Goal: Information Seeking & Learning: Learn about a topic

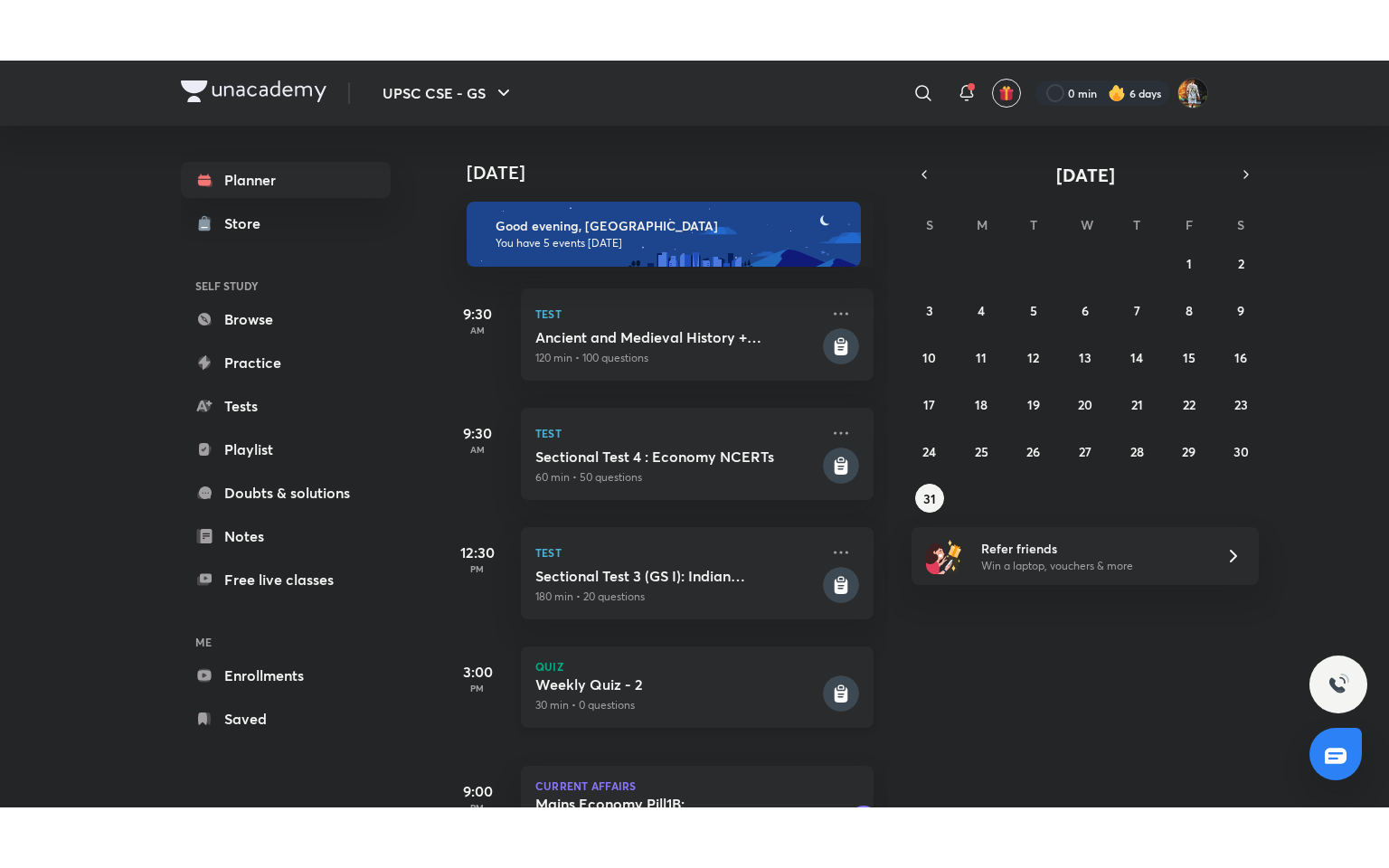
scroll to position [134, 0]
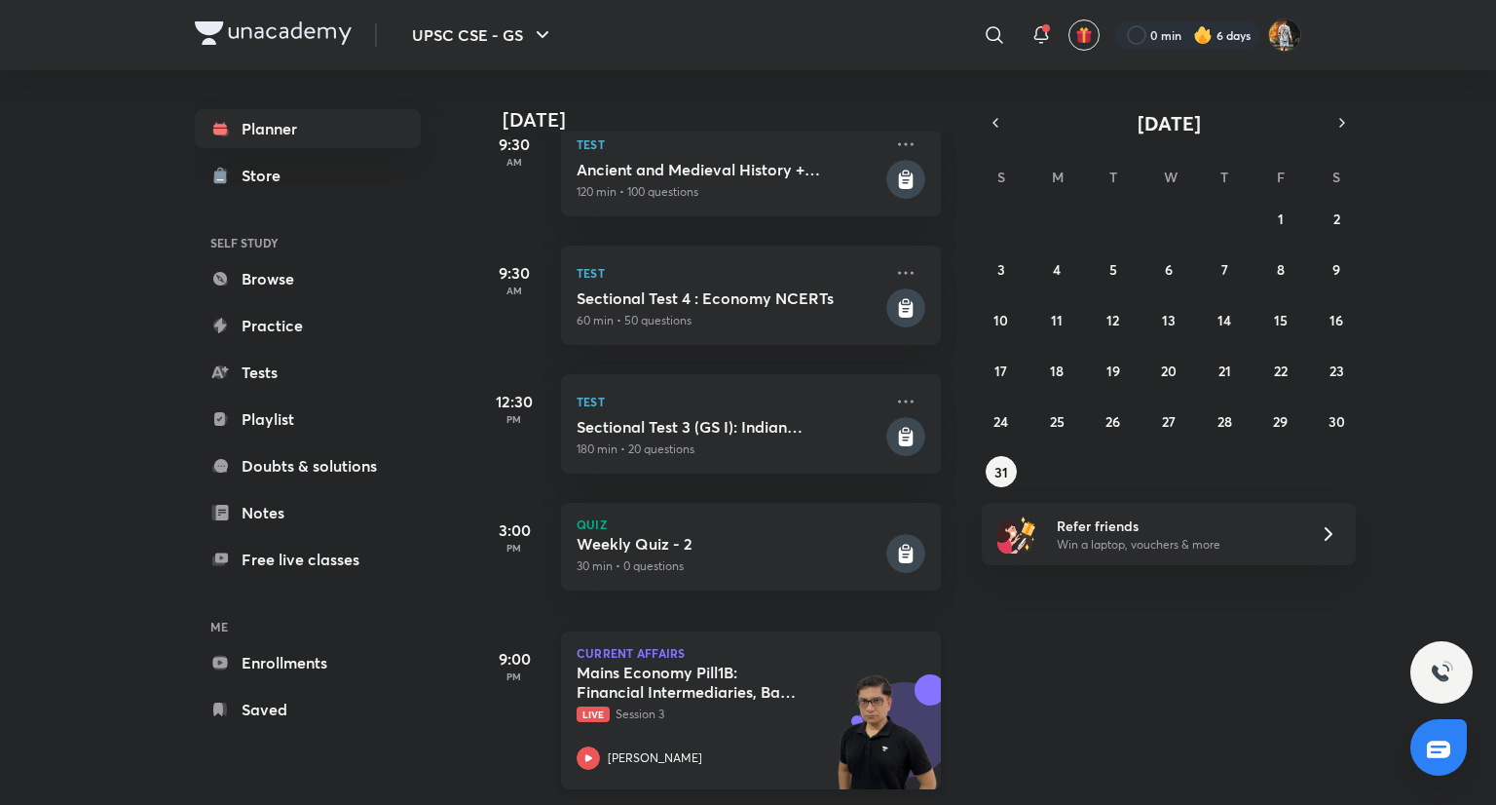
click at [710, 705] on p "Live Session 3" at bounding box center [730, 714] width 306 height 18
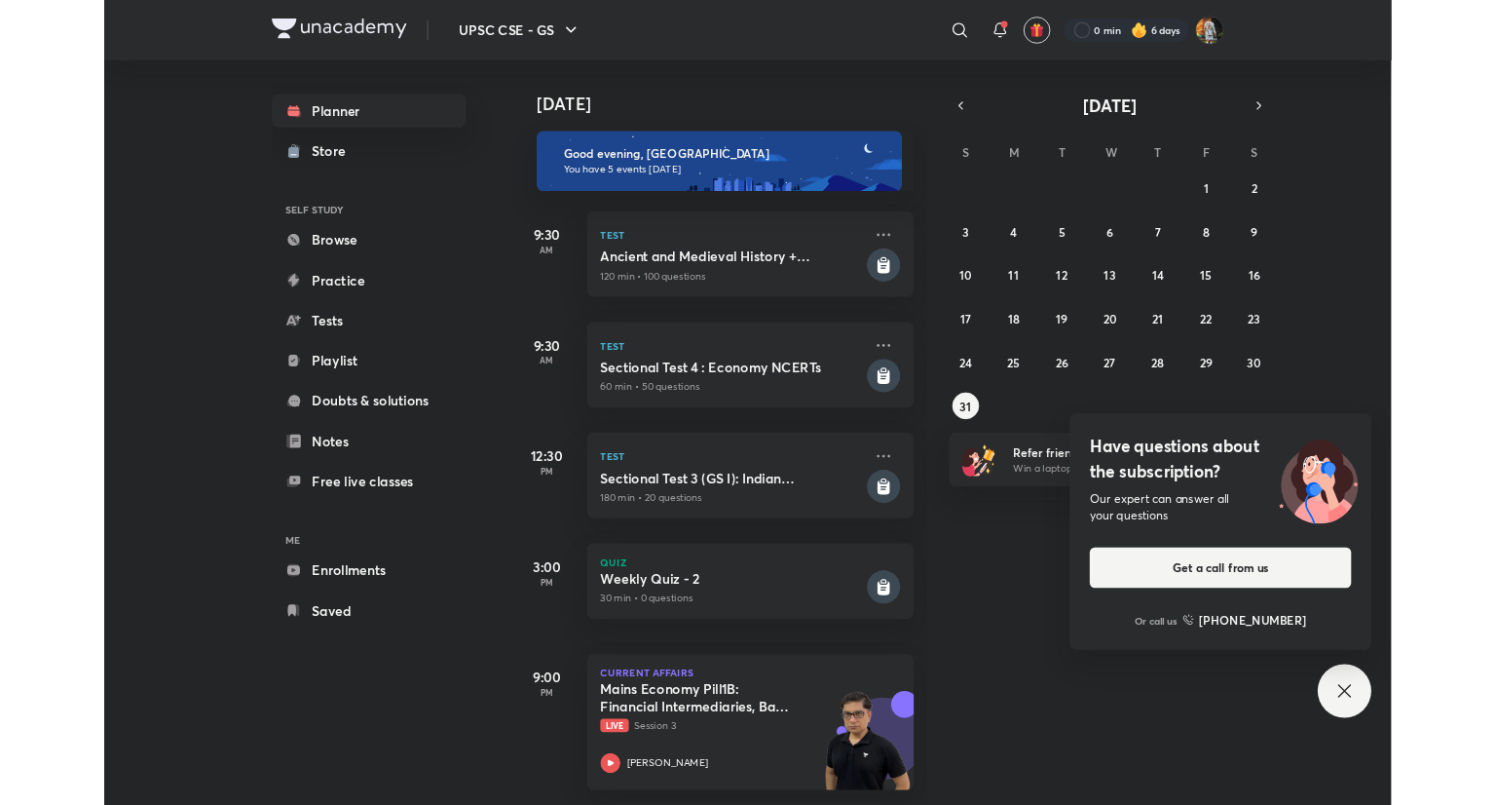
scroll to position [13, 0]
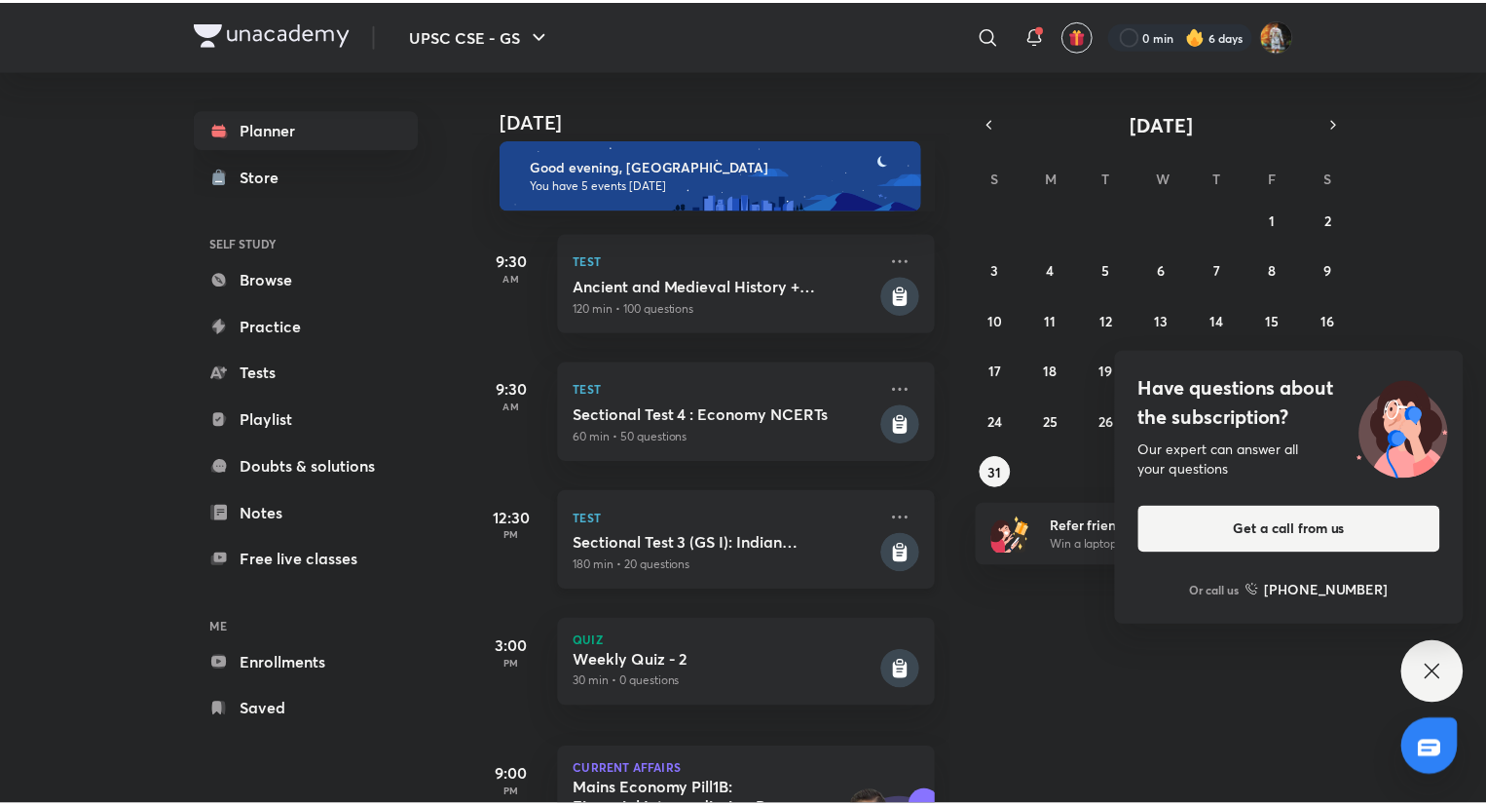
scroll to position [144, 0]
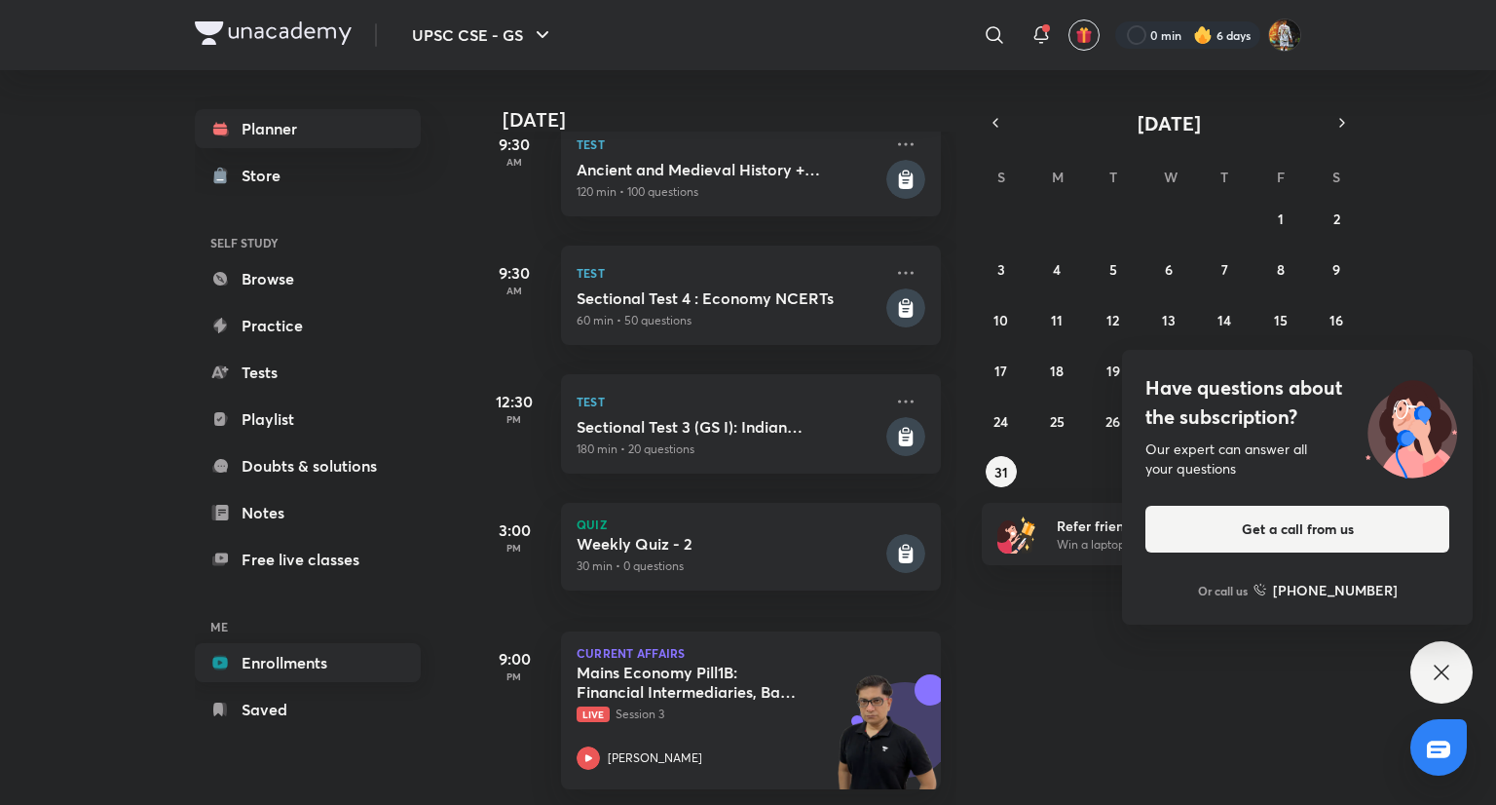
drag, startPoint x: 199, startPoint y: 213, endPoint x: 297, endPoint y: 674, distance: 471.1
click at [297, 674] on div "Planner Store SELF STUDY Browse Practice Tests Playlist Doubts & solutions Note…" at bounding box center [308, 419] width 226 height 620
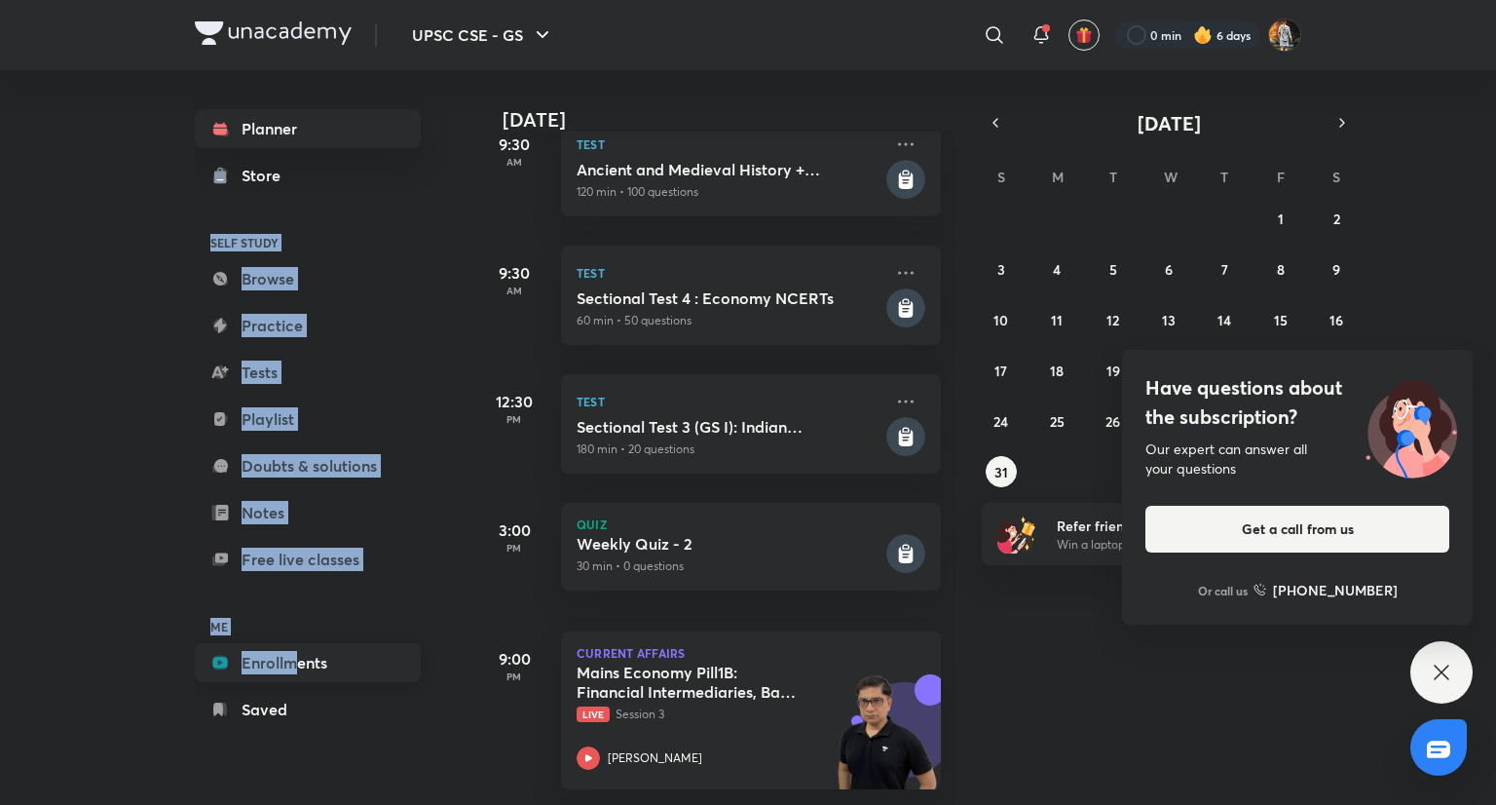
click at [293, 663] on link "Enrollments" at bounding box center [308, 662] width 226 height 39
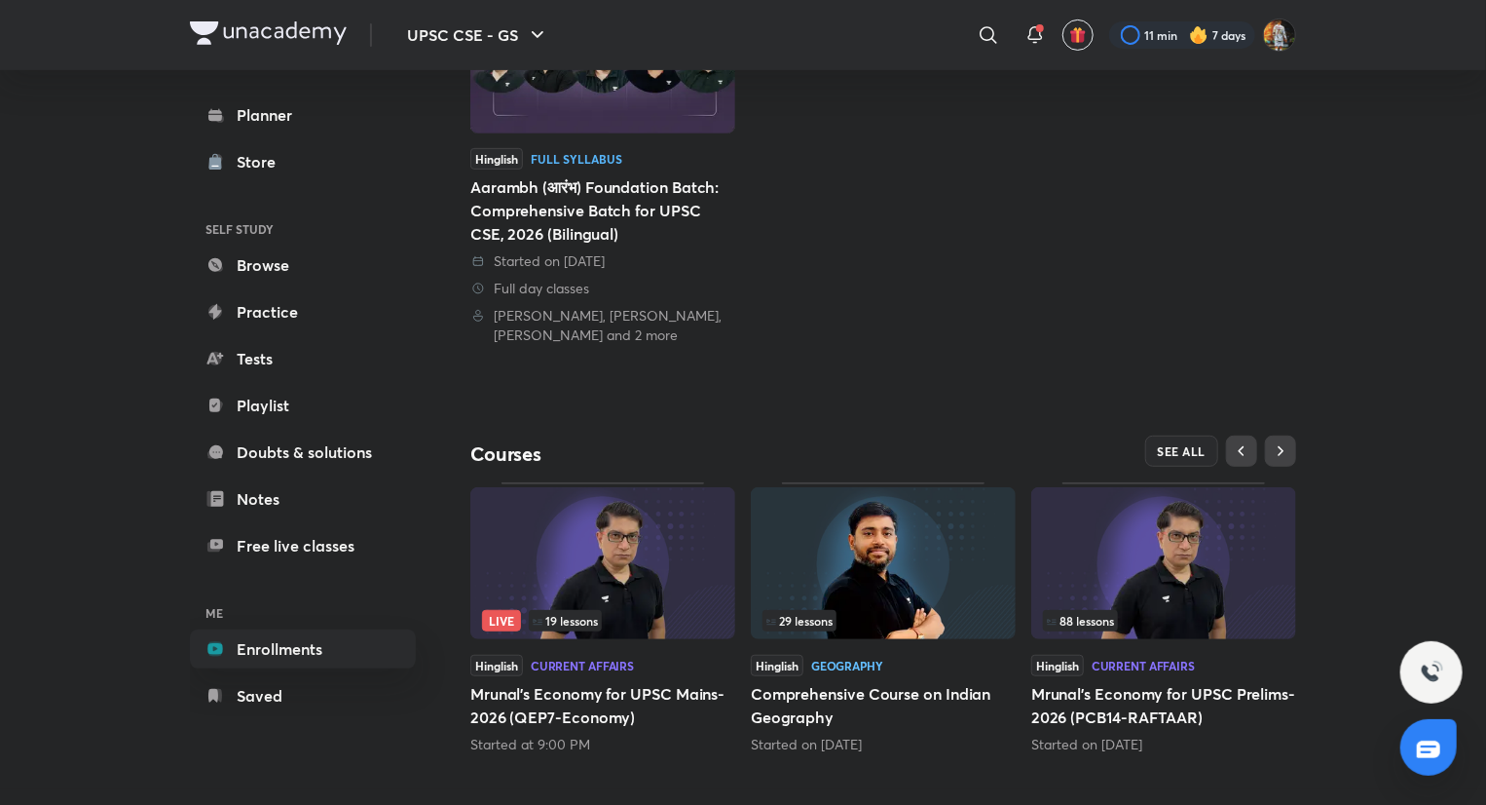
scroll to position [360, 0]
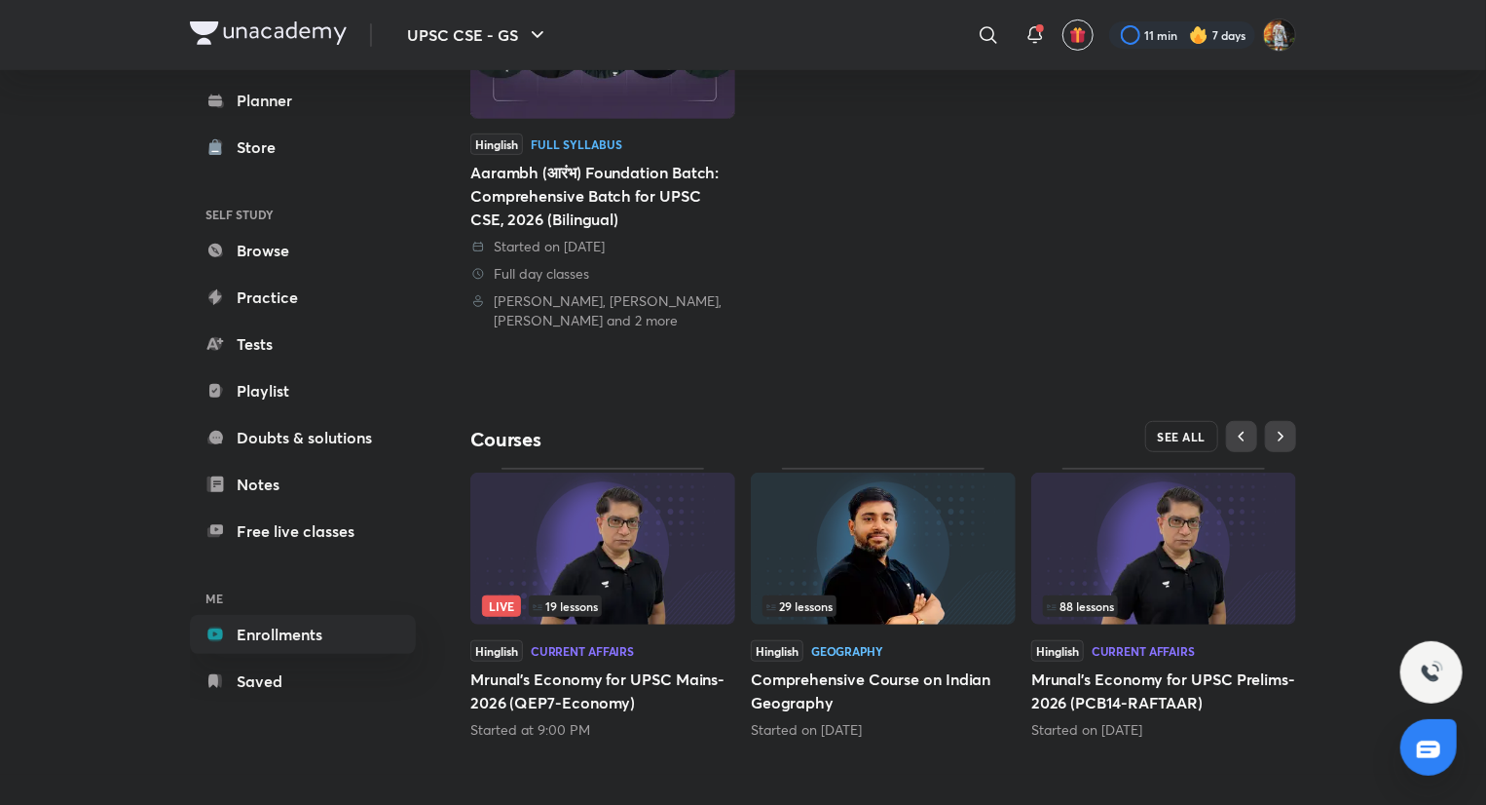
click at [1177, 440] on span "SEE ALL" at bounding box center [1182, 437] width 49 height 14
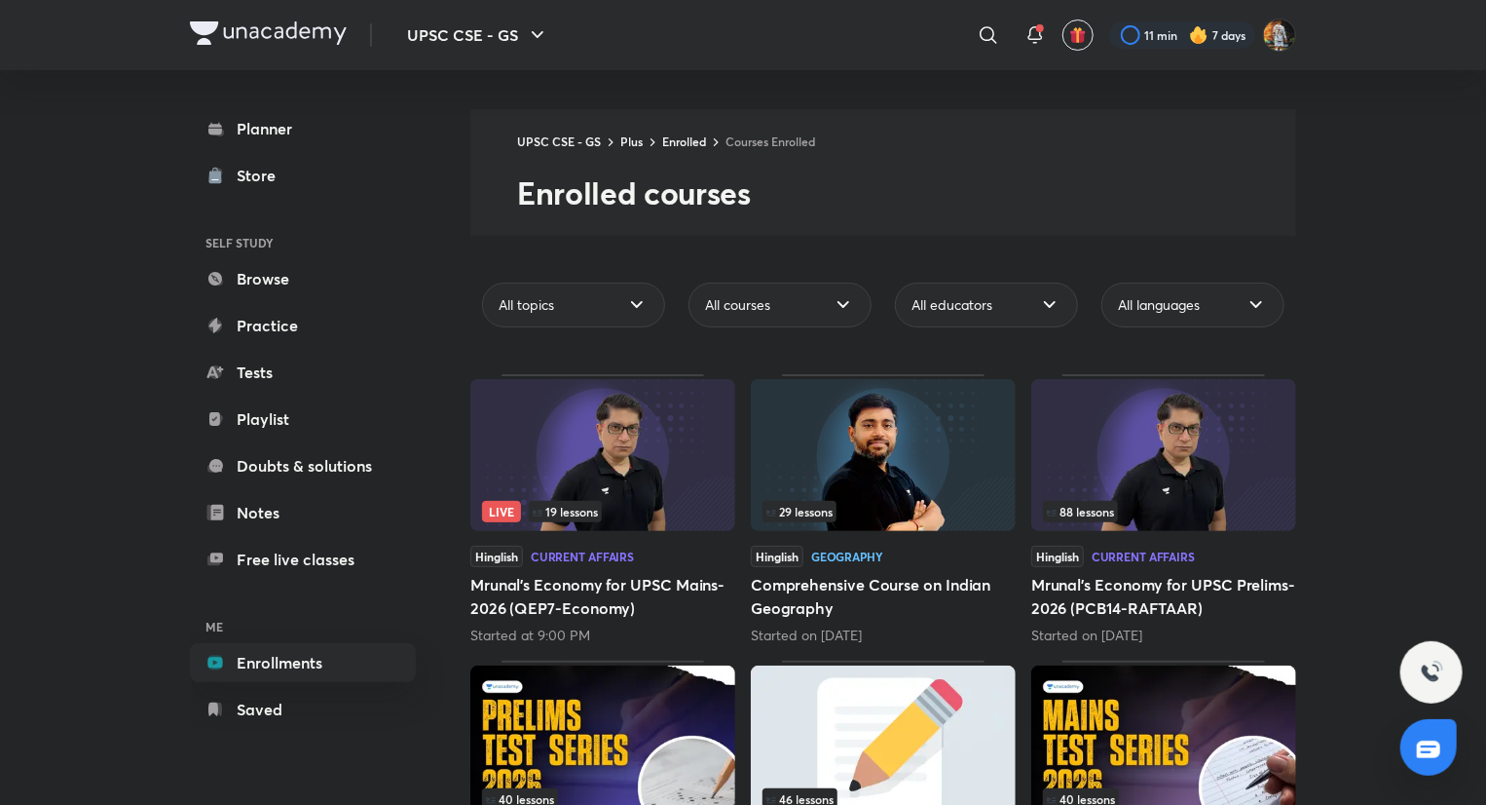
click at [890, 472] on img at bounding box center [883, 455] width 265 height 152
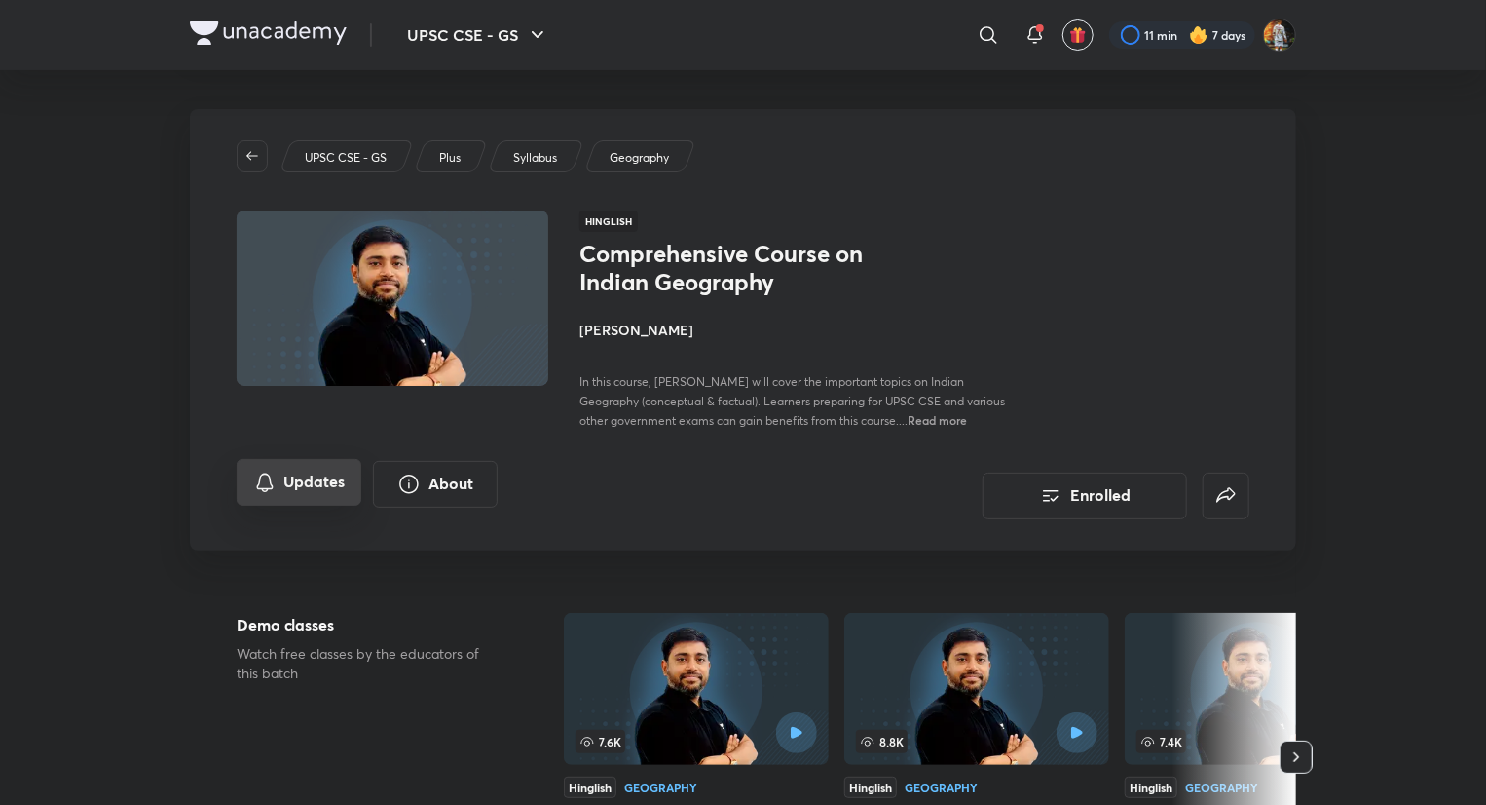
click at [307, 471] on button "Updates" at bounding box center [299, 482] width 125 height 47
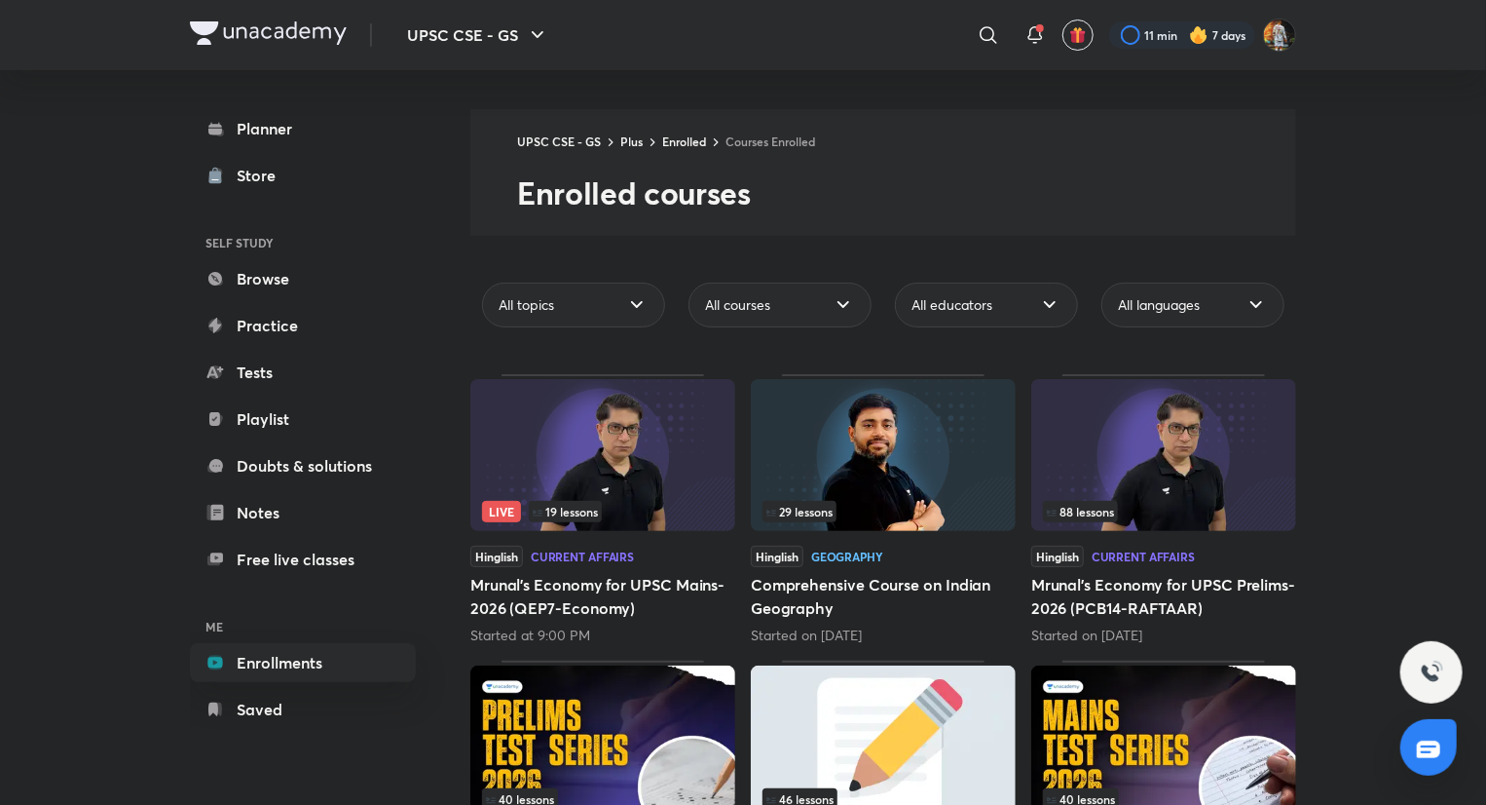
click at [600, 484] on img at bounding box center [602, 455] width 265 height 152
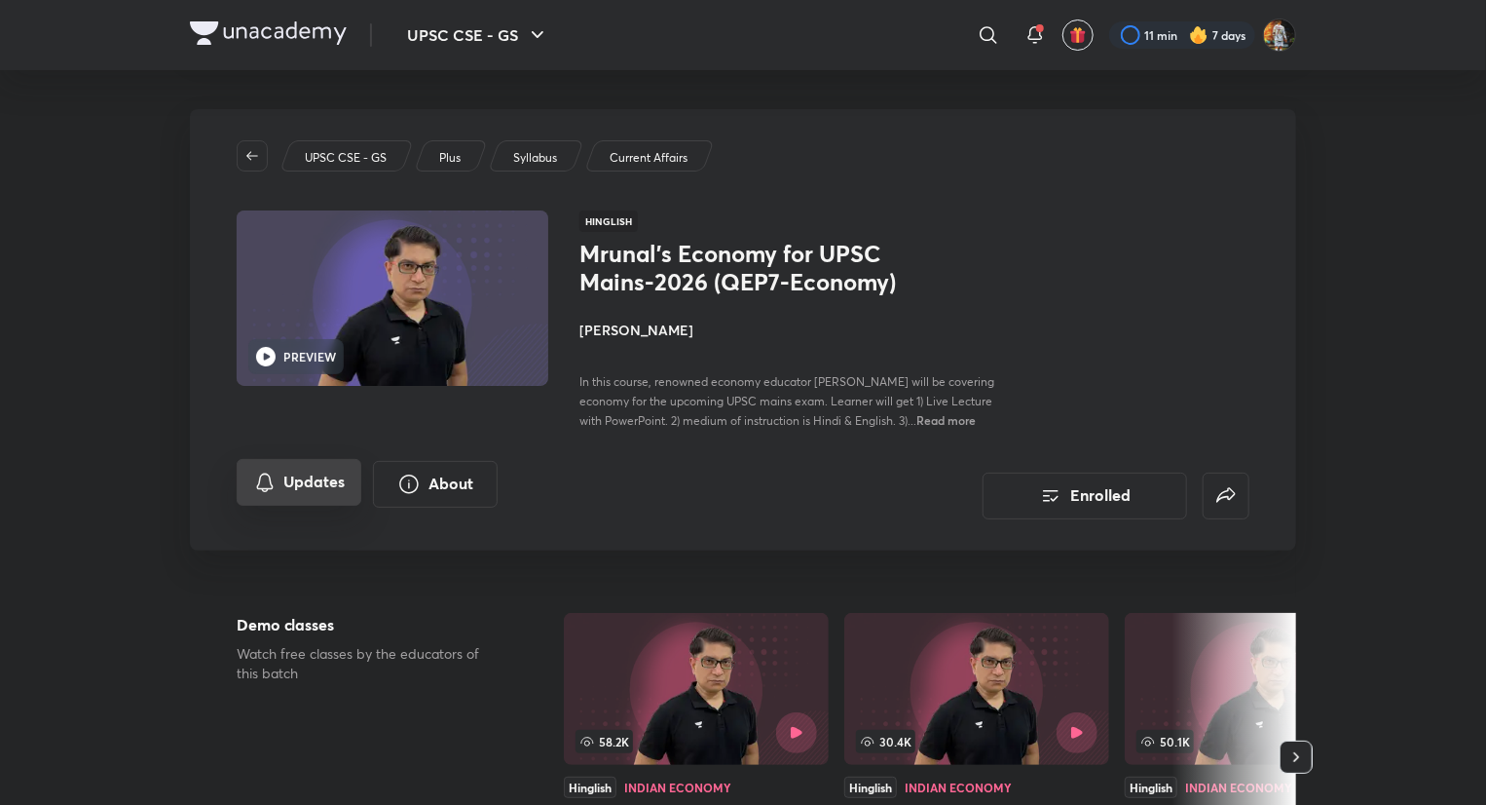
click at [290, 482] on button "Updates" at bounding box center [299, 482] width 125 height 47
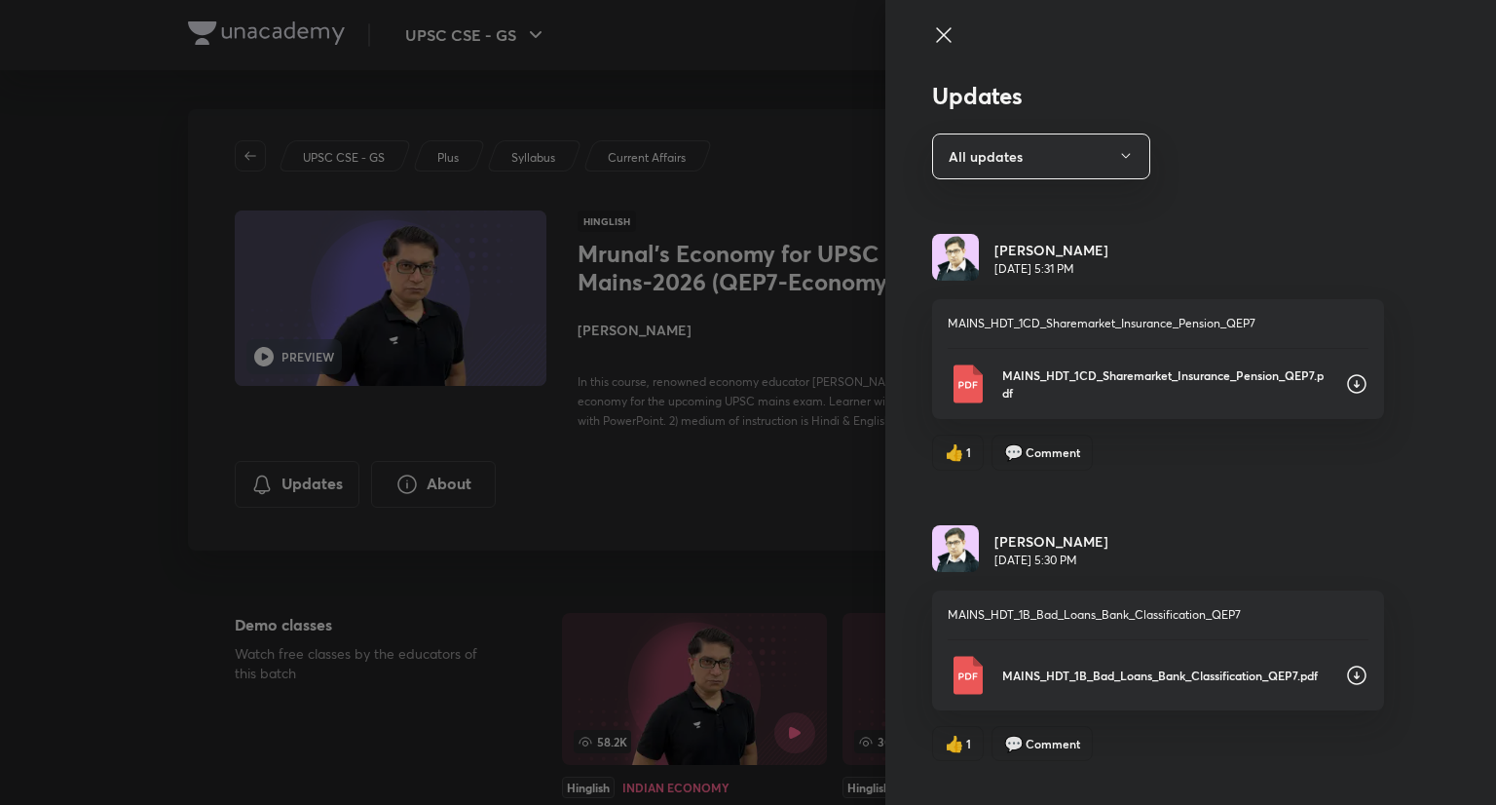
click at [1347, 384] on icon at bounding box center [1356, 383] width 19 height 19
click at [1345, 671] on icon at bounding box center [1356, 674] width 23 height 23
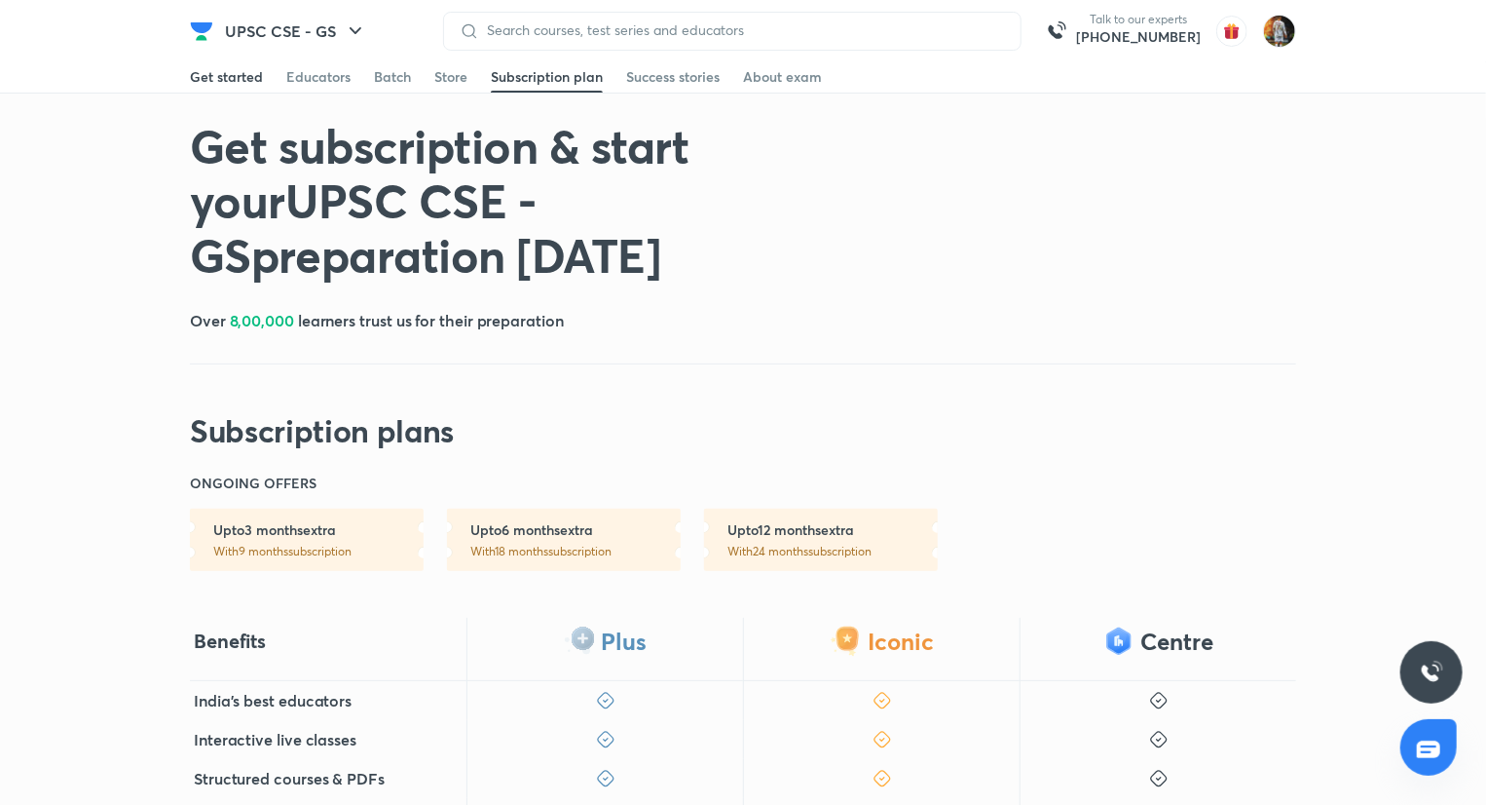
click at [207, 86] on div "Get started" at bounding box center [226, 76] width 73 height 19
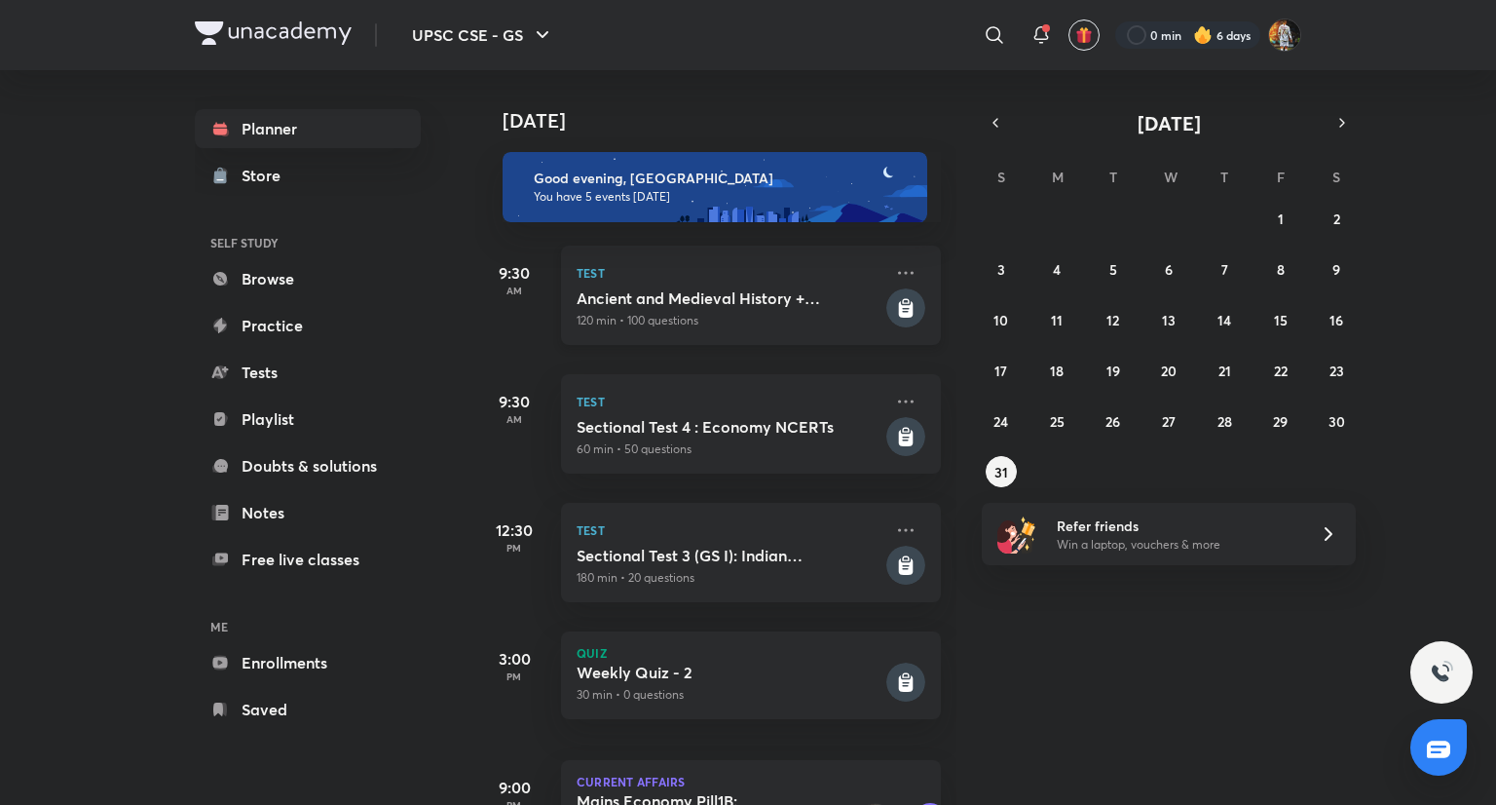
scroll to position [144, 0]
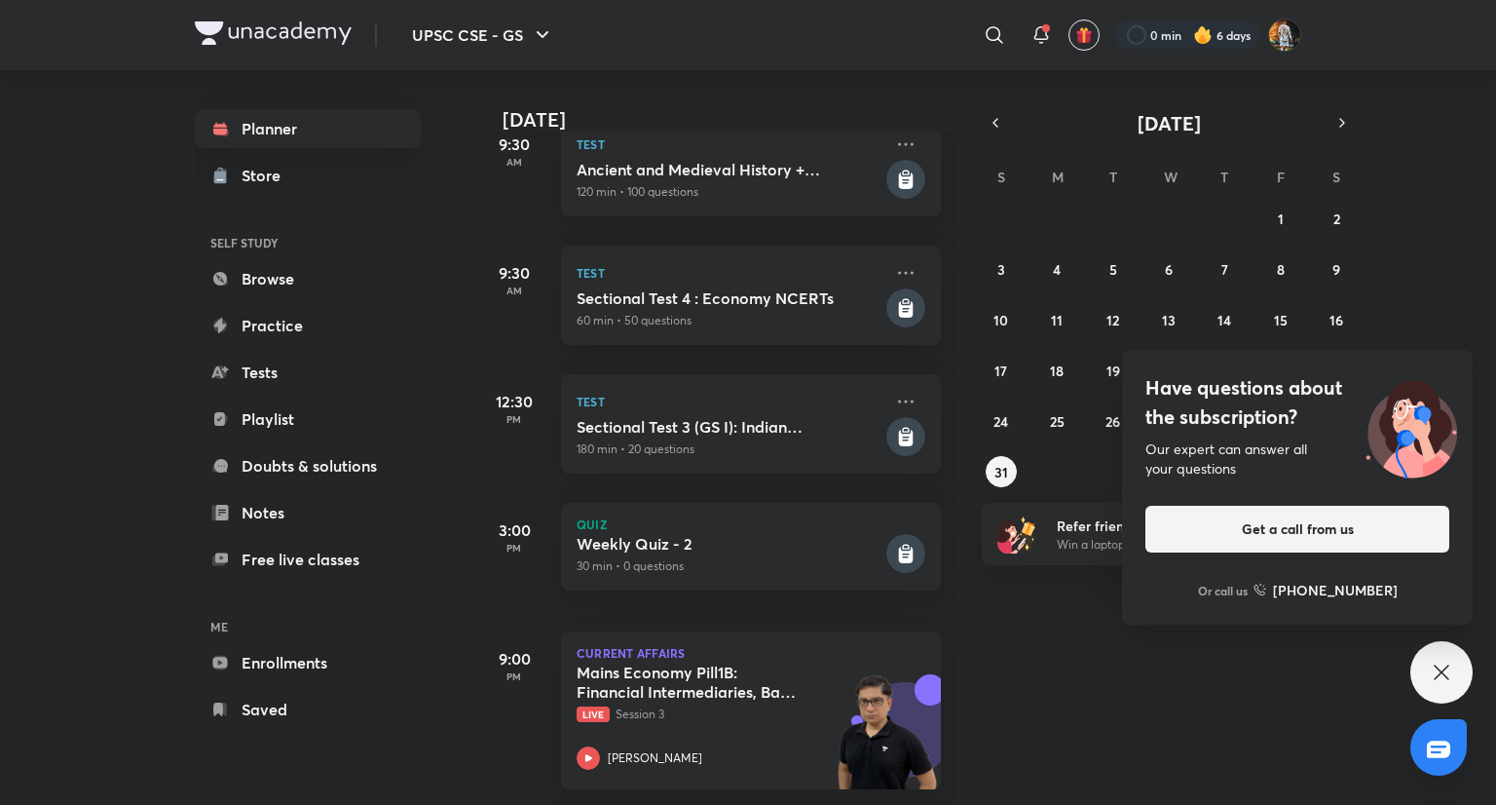
click at [1446, 679] on icon at bounding box center [1441, 671] width 23 height 23
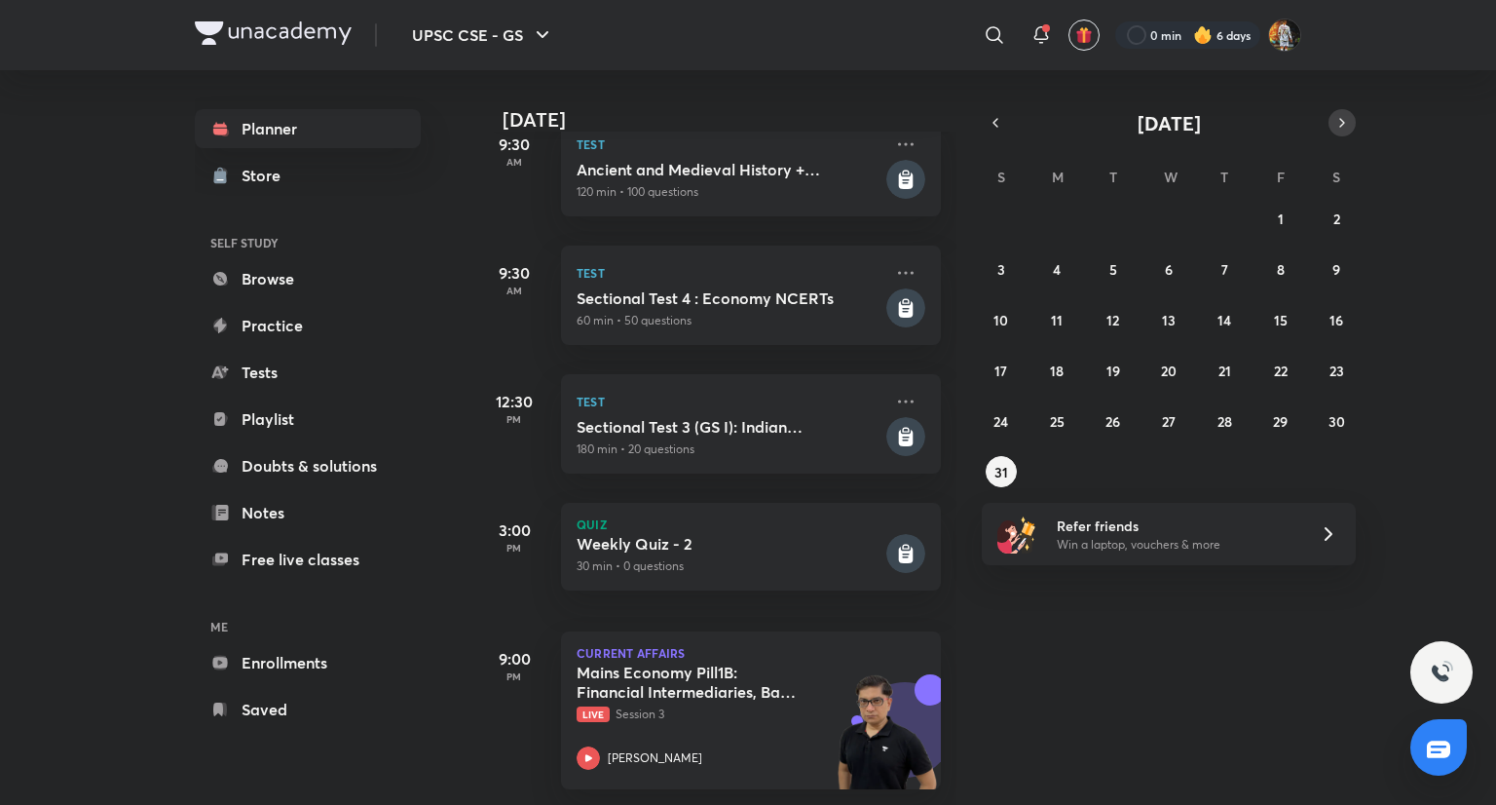
click at [1345, 128] on icon "button" at bounding box center [1342, 123] width 16 height 18
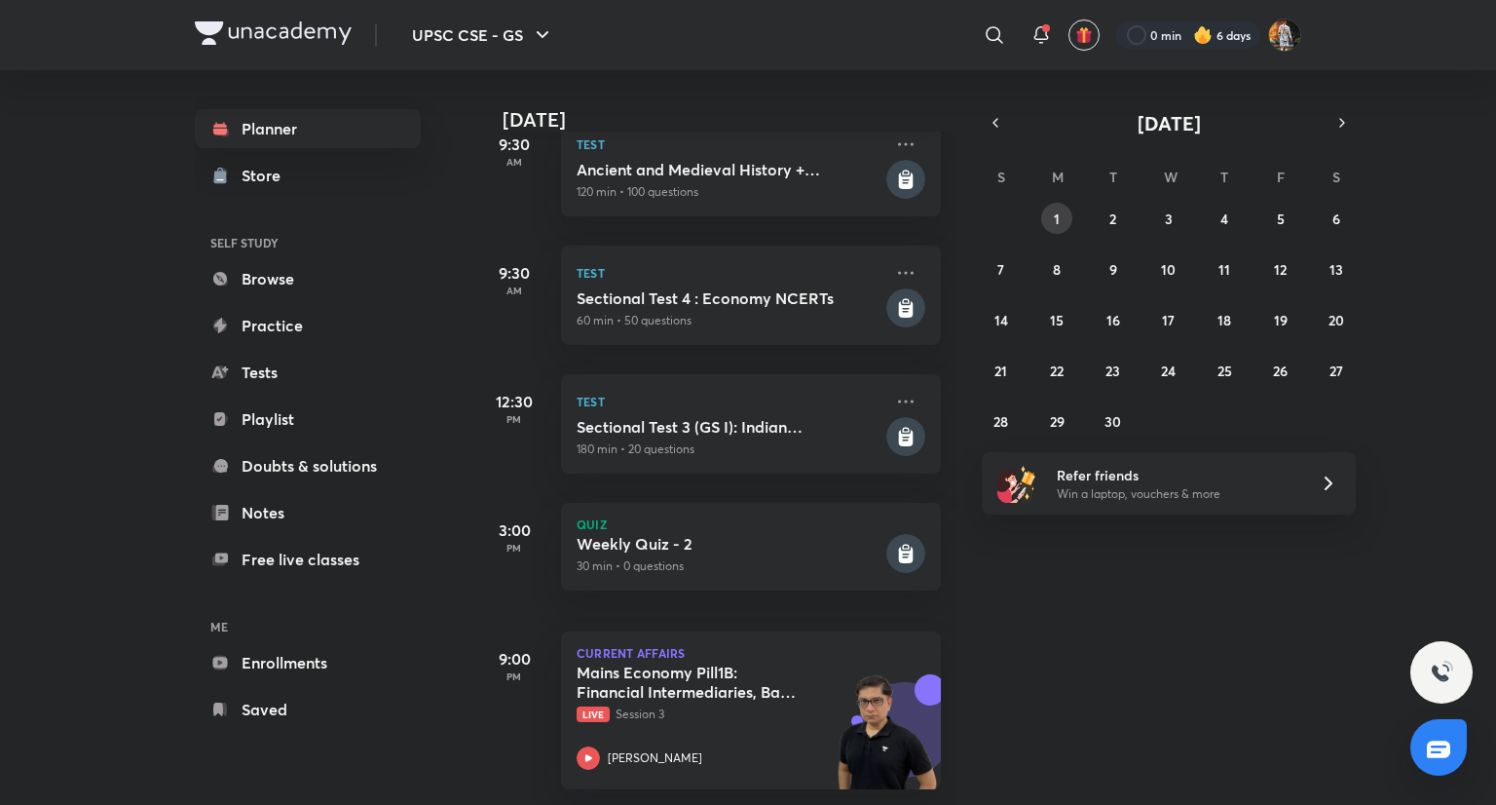
click at [1061, 219] on button "1" at bounding box center [1056, 218] width 31 height 31
